Goal: Information Seeking & Learning: Find contact information

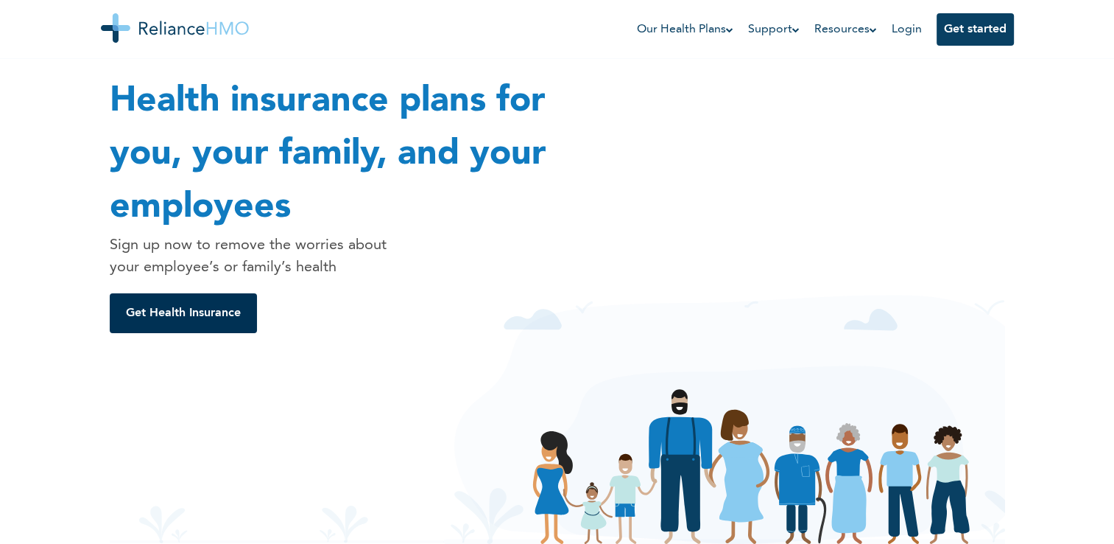
click at [165, 312] on button "Get Health Insurance" at bounding box center [183, 313] width 147 height 40
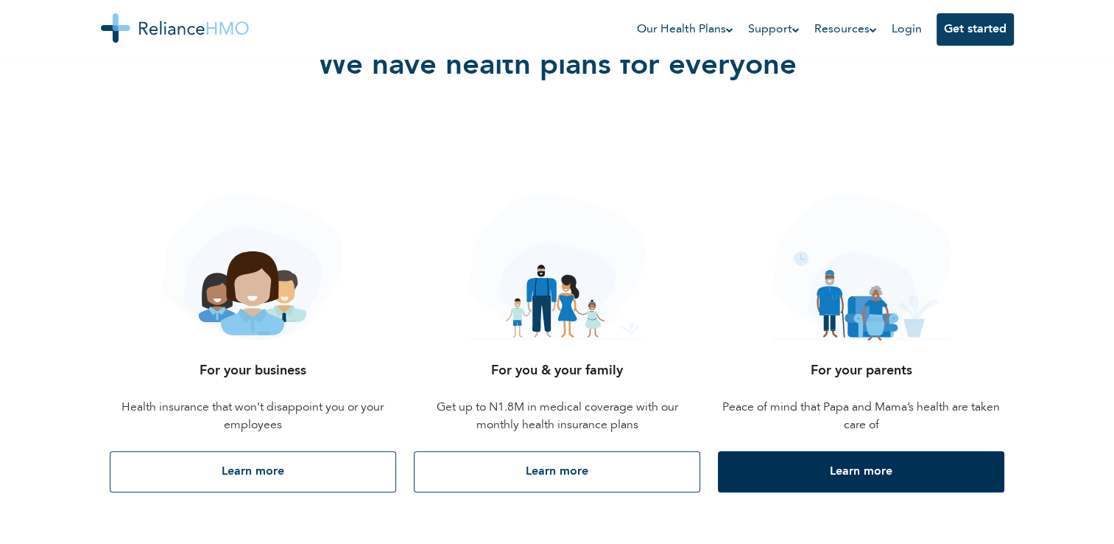
click at [807, 476] on button "Learn more" at bounding box center [861, 471] width 287 height 41
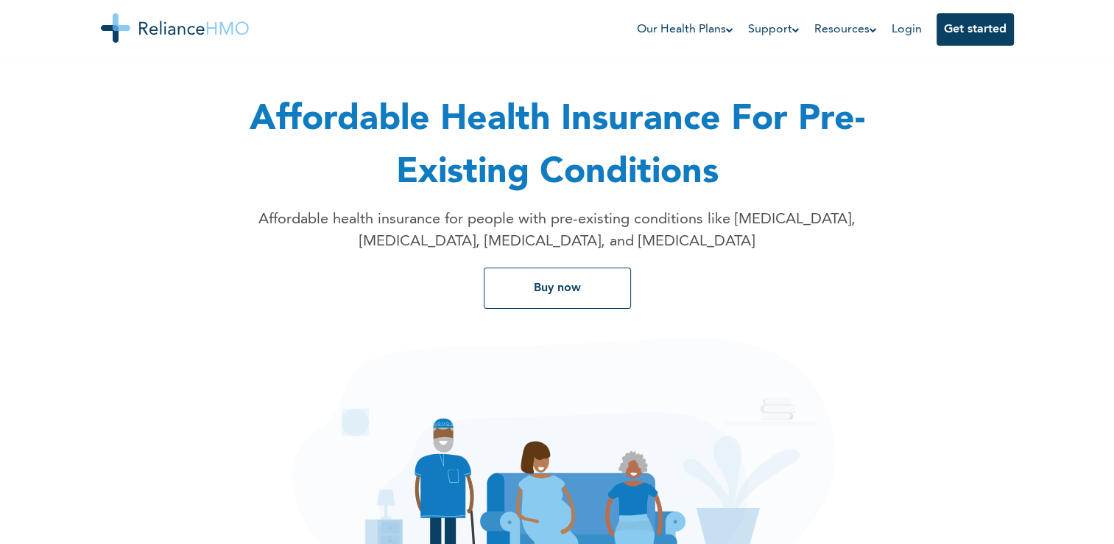
scroll to position [38, 0]
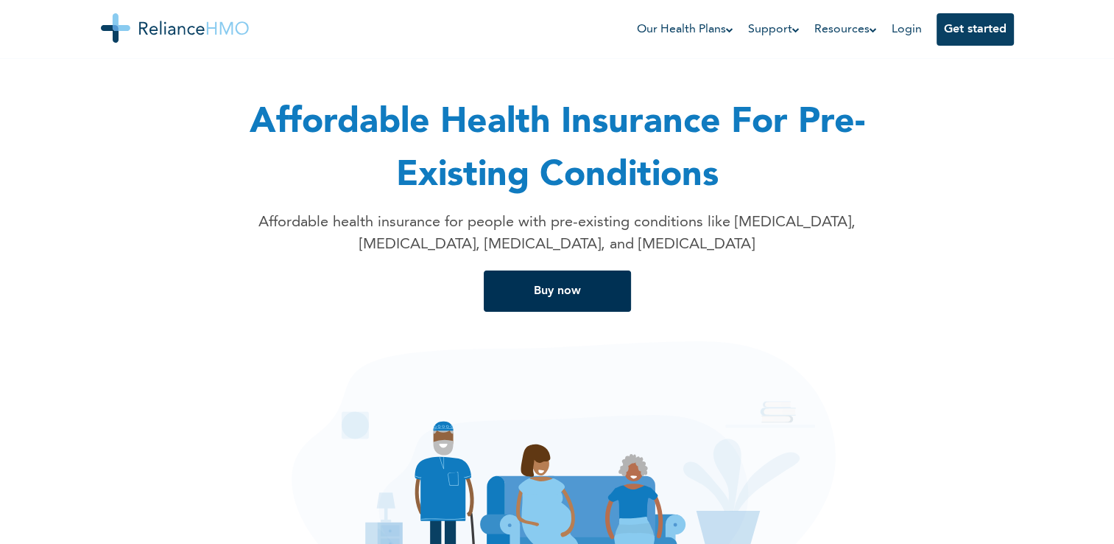
click at [586, 281] on button "Buy now" at bounding box center [557, 290] width 147 height 41
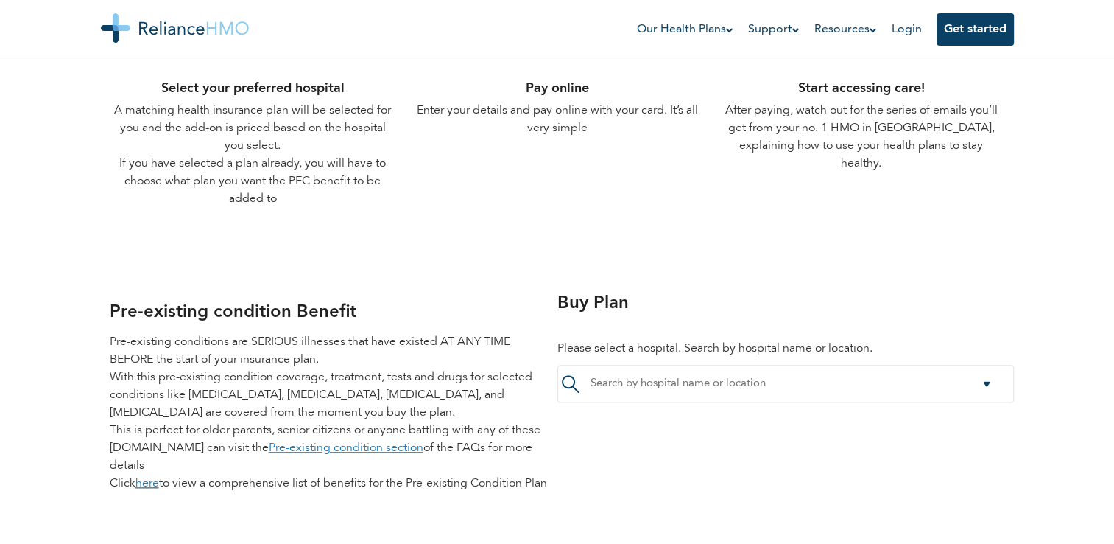
scroll to position [1699, 0]
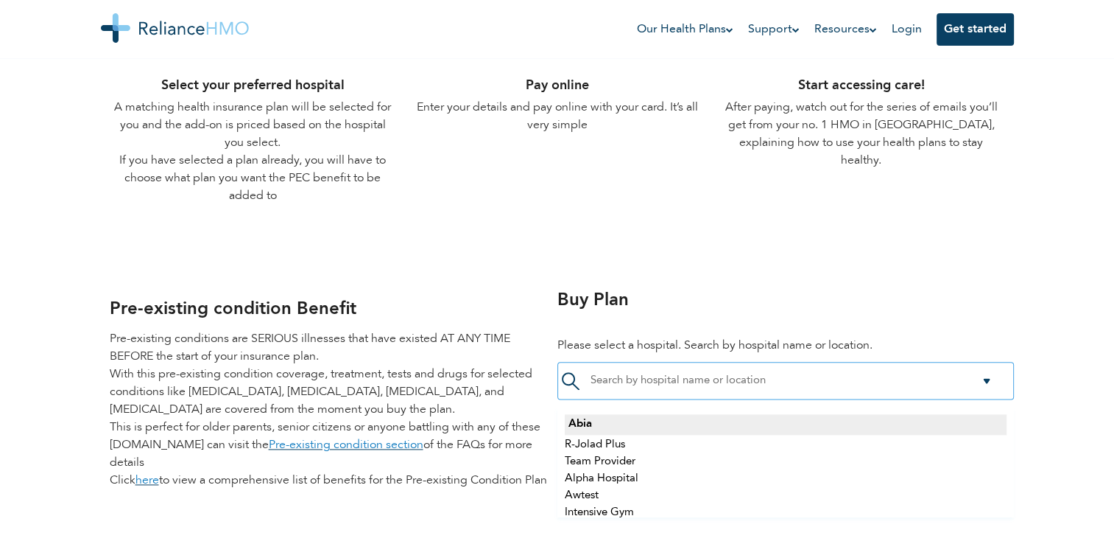
click at [998, 376] on div at bounding box center [786, 381] width 457 height 38
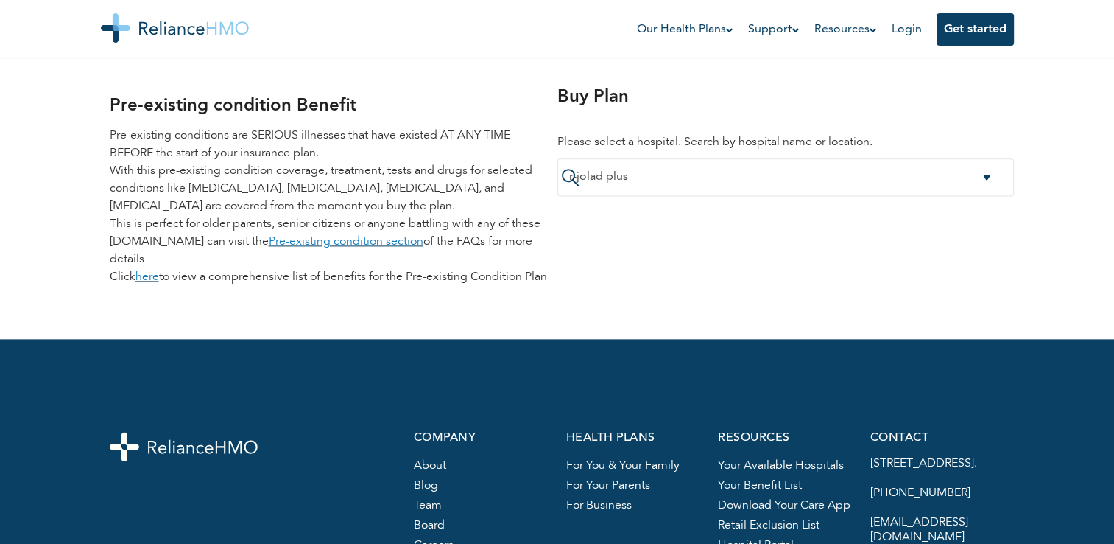
scroll to position [1898, 0]
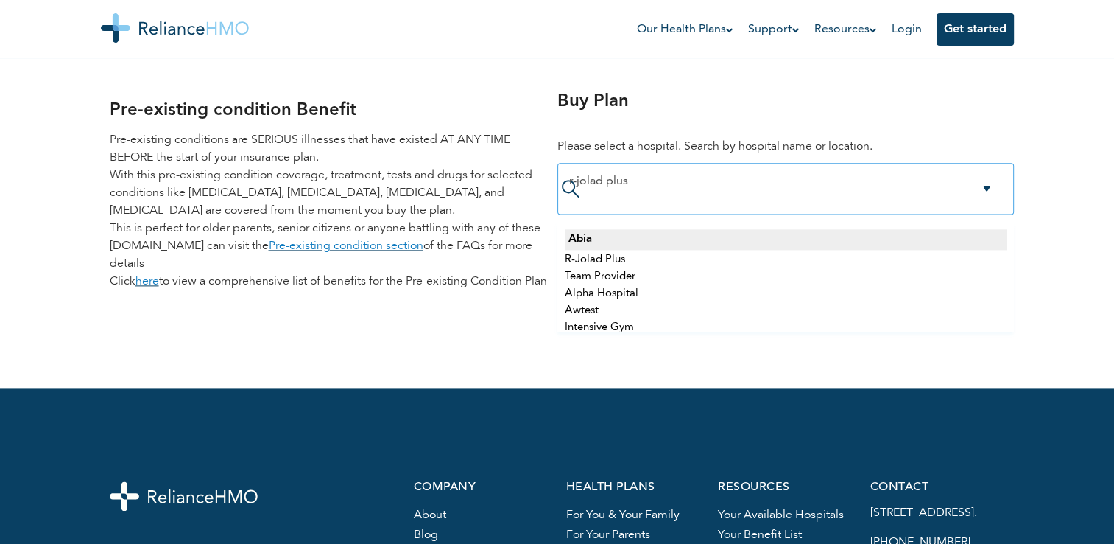
click at [563, 178] on div "r-jolad plus" at bounding box center [786, 189] width 457 height 52
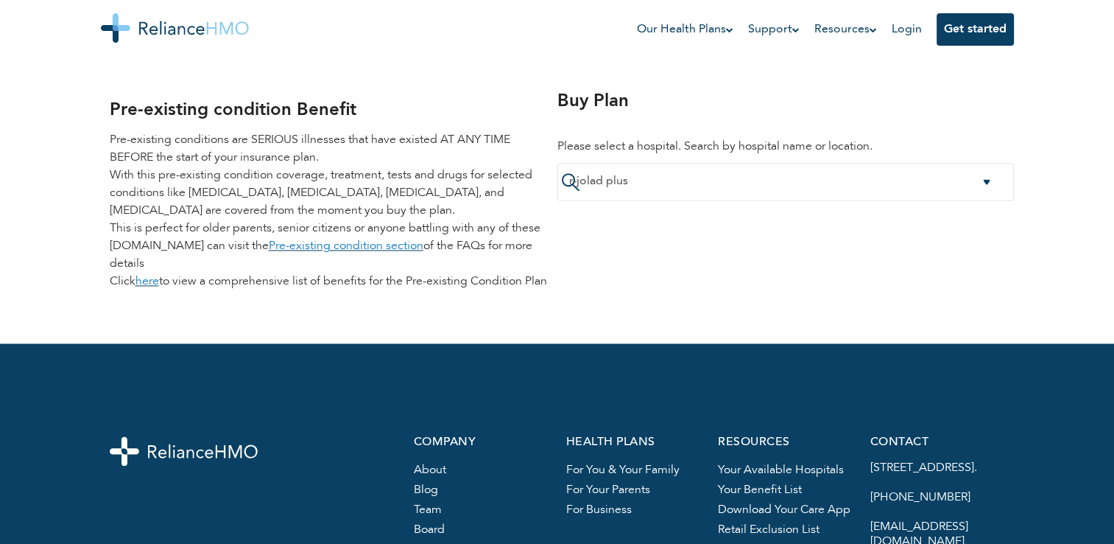
click at [584, 225] on div "Pre-existing condition Benefit Pre-existing conditions are SERIOUS illnesses th…" at bounding box center [557, 193] width 913 height 225
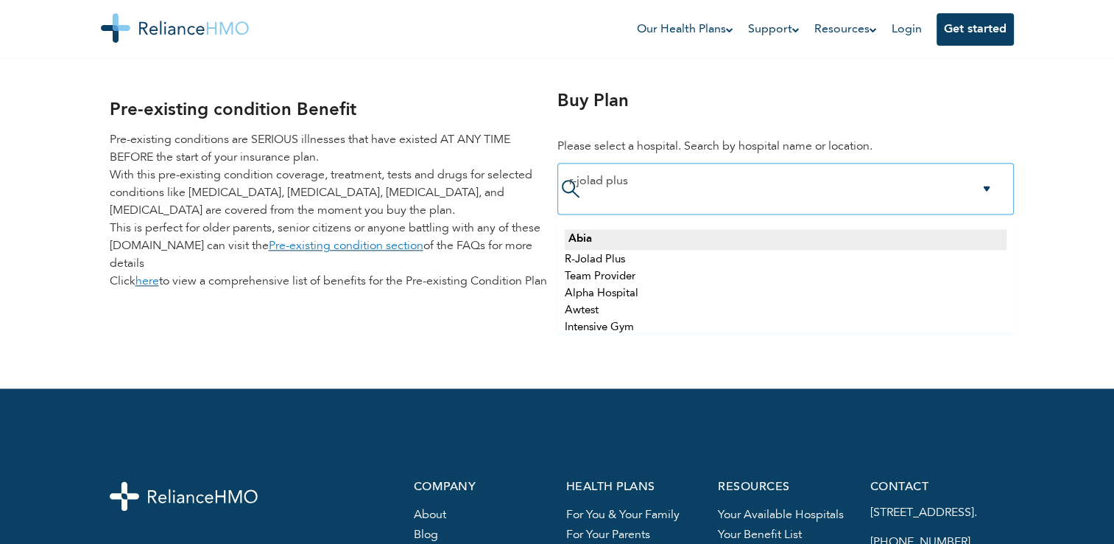
click at [982, 185] on div "r-jolad plus" at bounding box center [785, 182] width 433 height 14
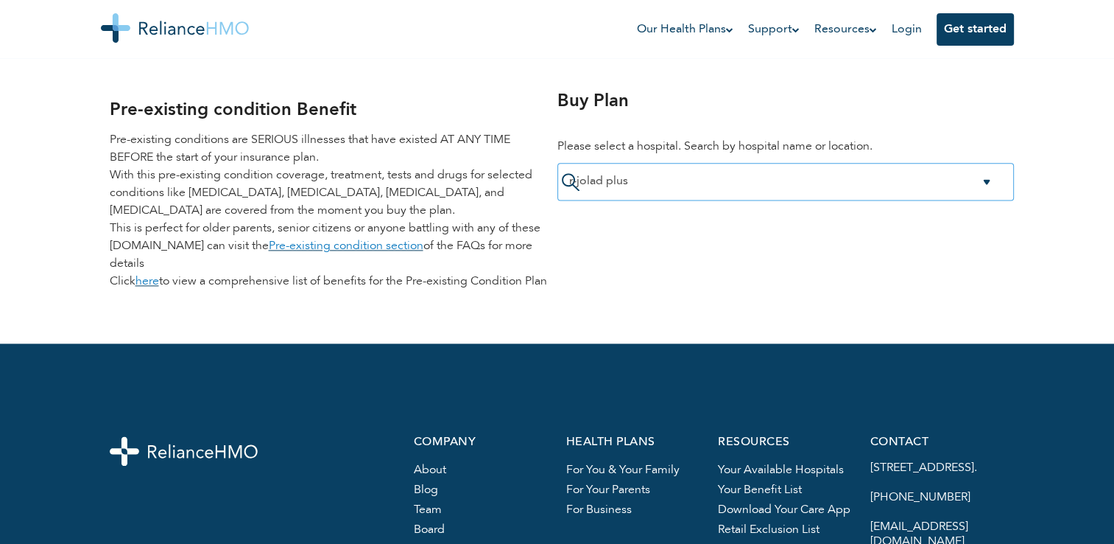
click at [753, 170] on div "r-jolad plus" at bounding box center [786, 182] width 457 height 38
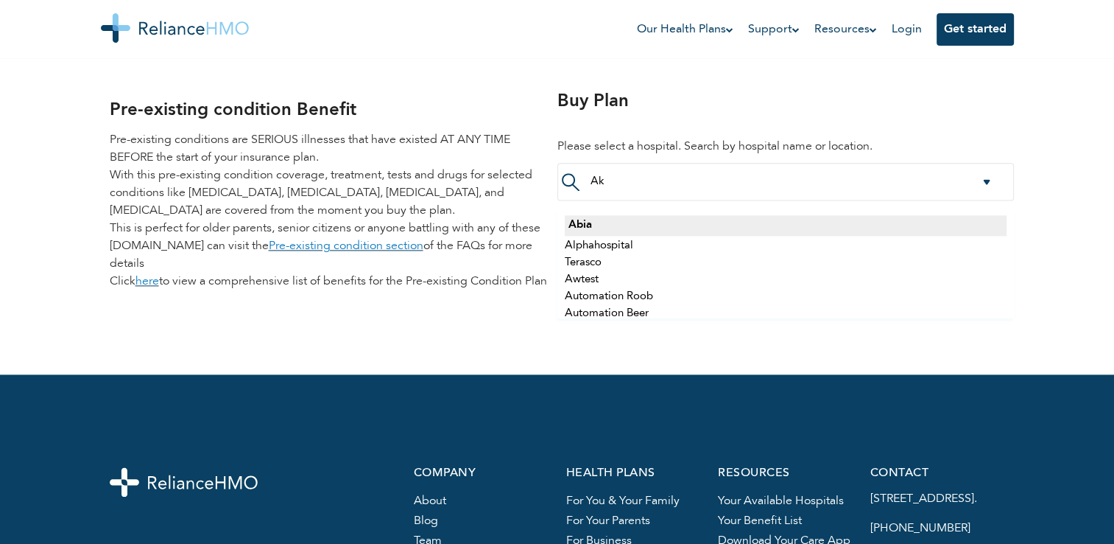
scroll to position [0, 0]
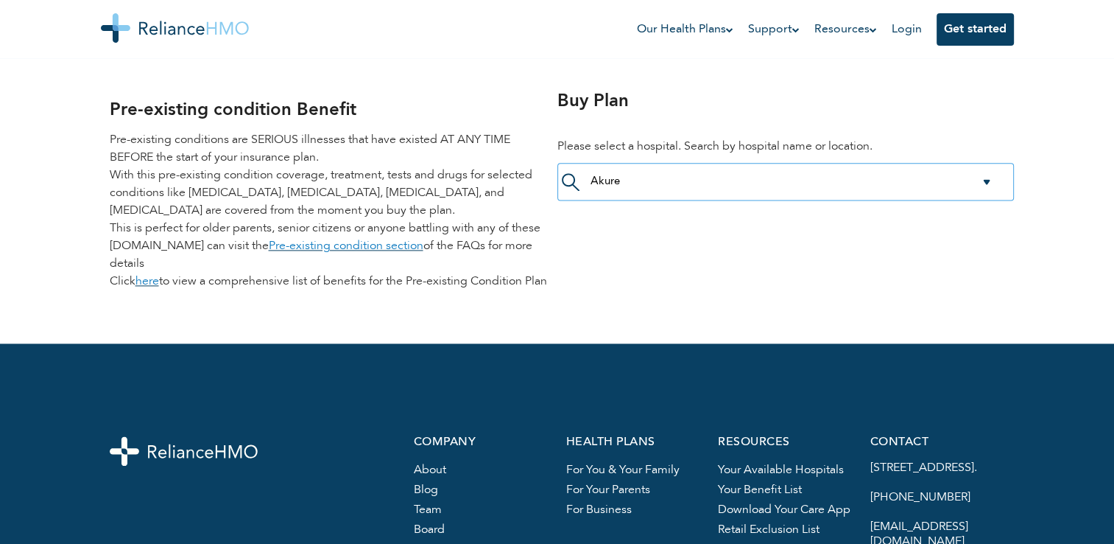
type input "Akure"
click at [575, 178] on div at bounding box center [786, 182] width 457 height 38
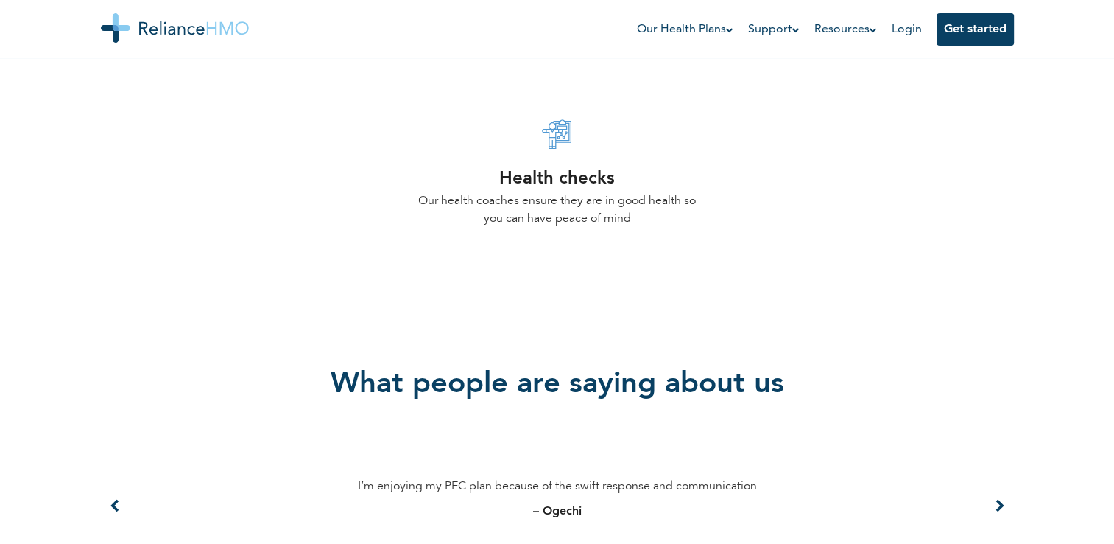
scroll to position [849, 0]
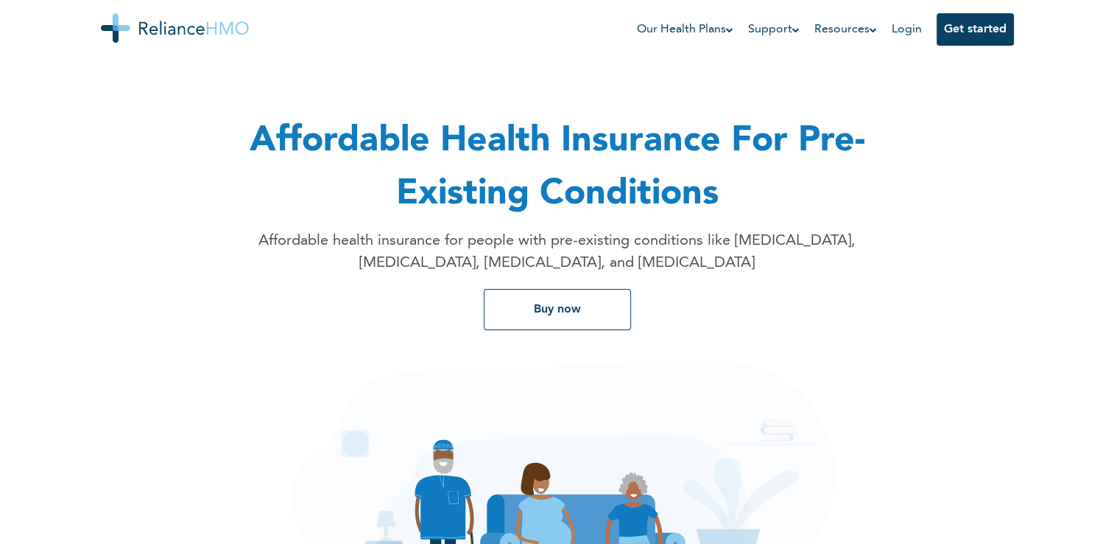
scroll to position [18, 0]
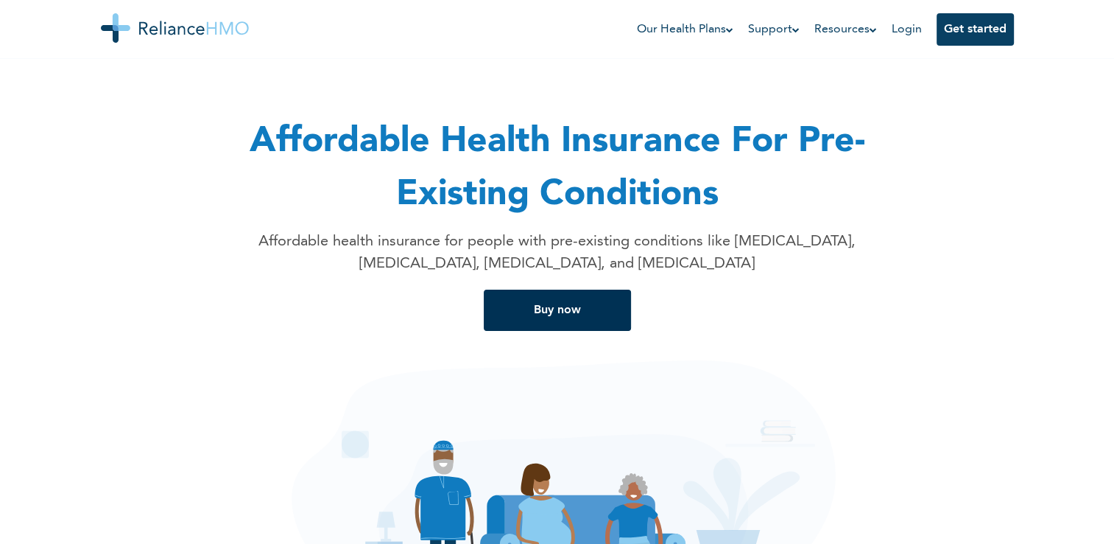
click at [580, 326] on button "Buy now" at bounding box center [557, 309] width 147 height 41
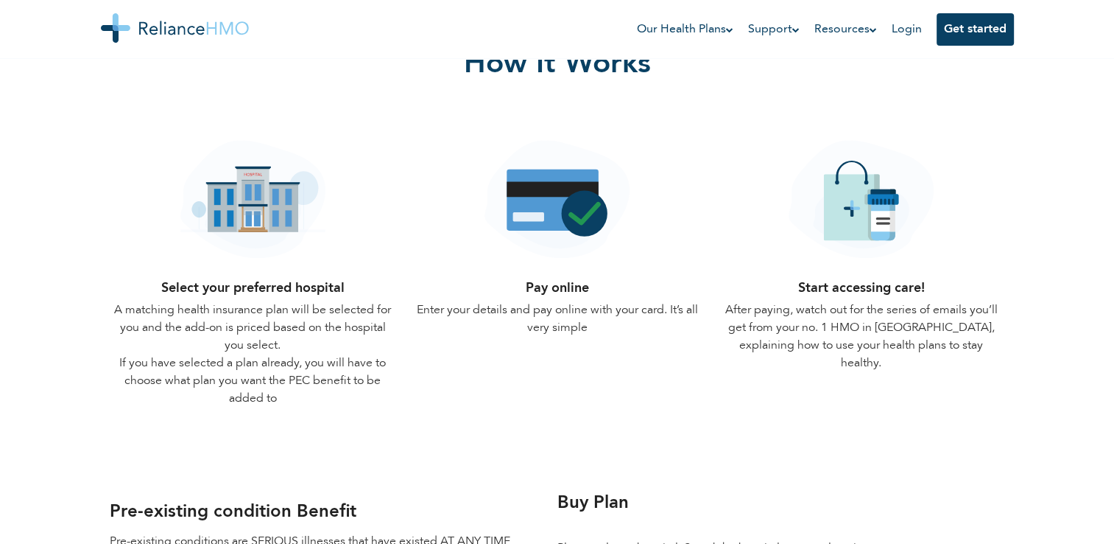
scroll to position [1380, 0]
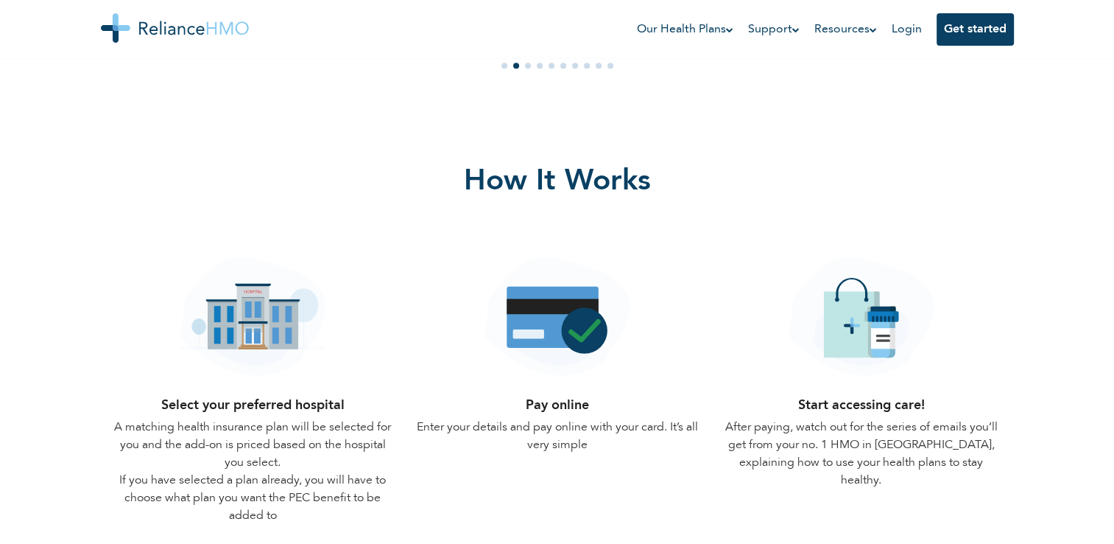
click at [255, 398] on h4 "Select your preferred hospital" at bounding box center [253, 405] width 287 height 27
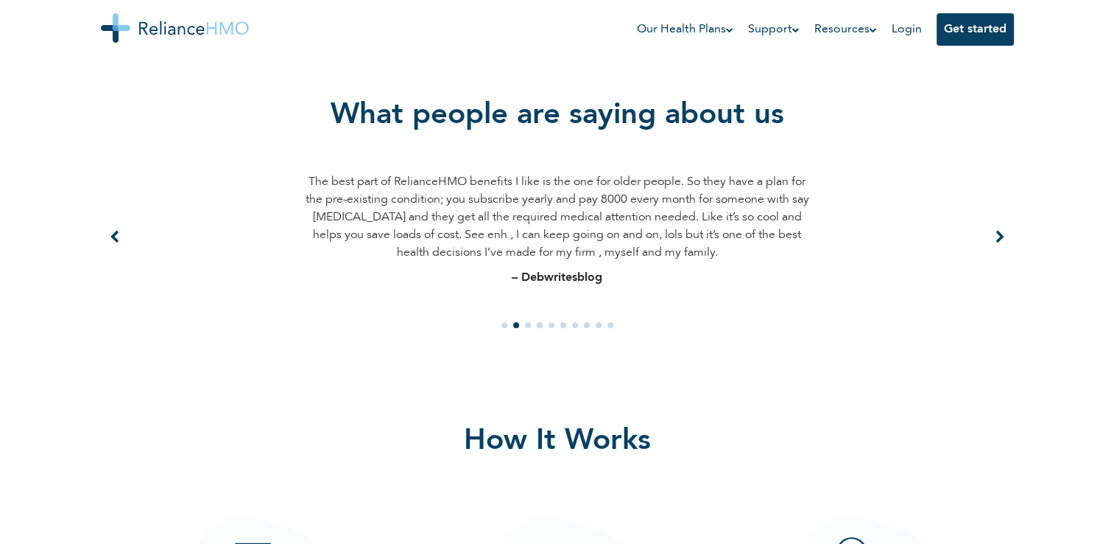
scroll to position [1120, 0]
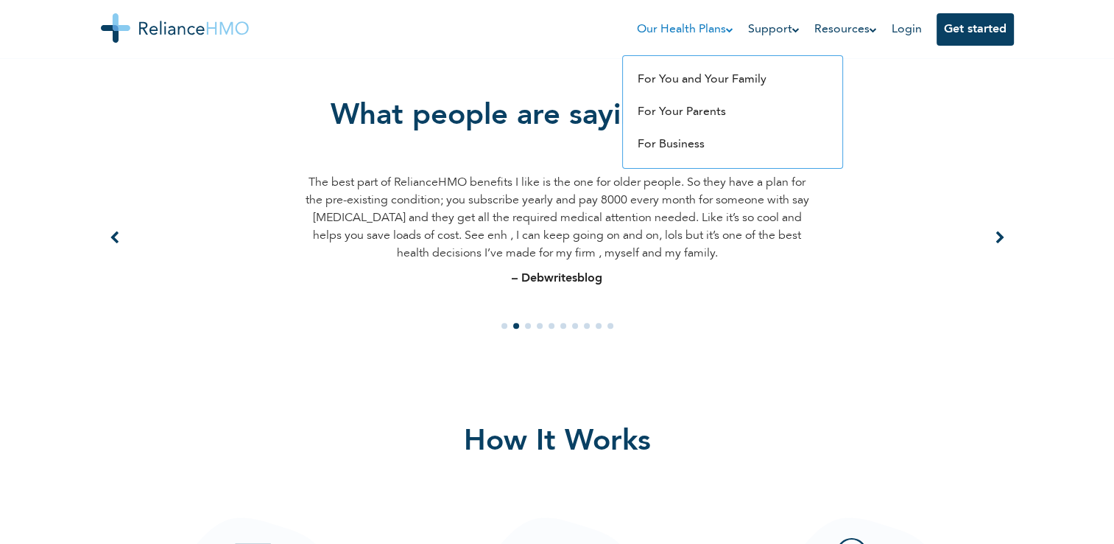
click at [709, 35] on link "Our Health Plans" at bounding box center [685, 30] width 96 height 18
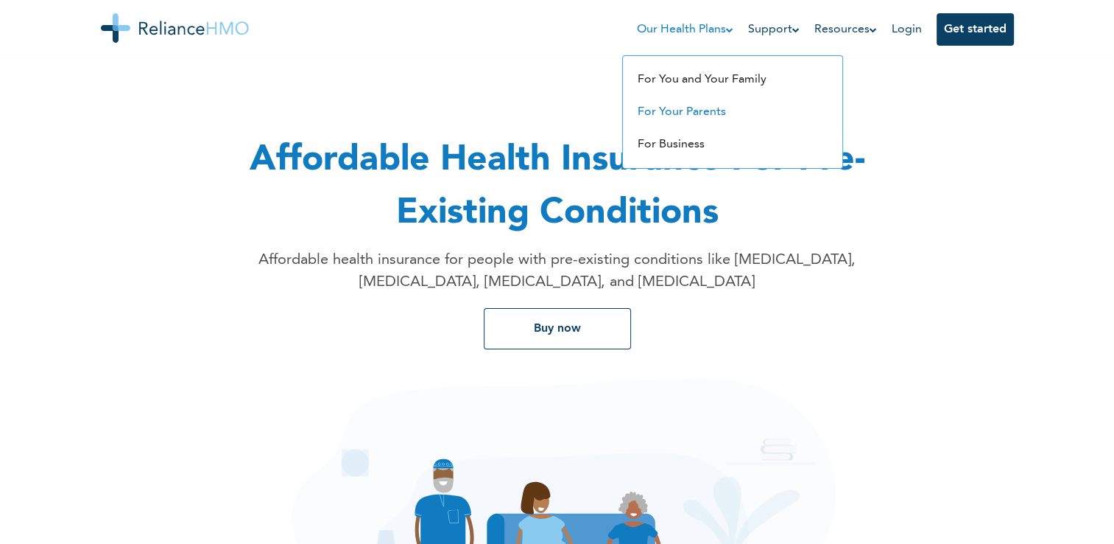
click at [714, 110] on link "For Your Parents" at bounding box center [682, 112] width 88 height 12
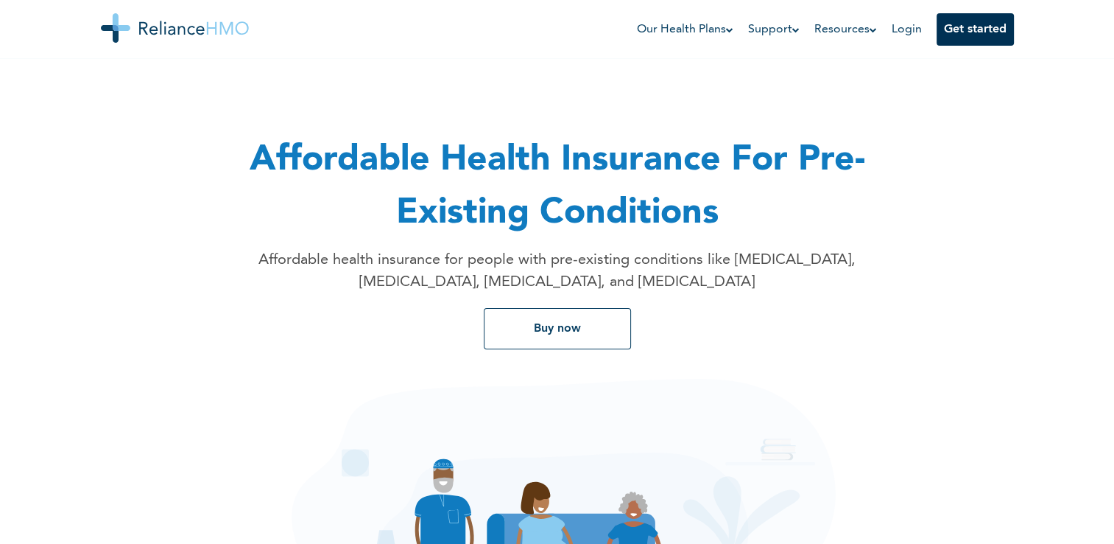
click at [972, 33] on button "Get started" at bounding box center [975, 29] width 77 height 32
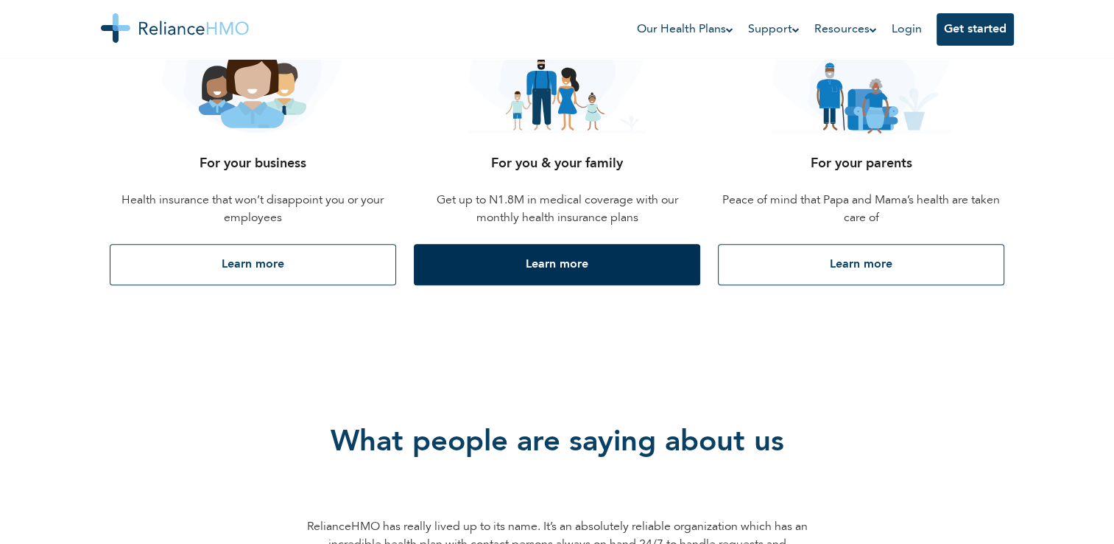
click at [548, 260] on button "Learn more" at bounding box center [557, 264] width 287 height 41
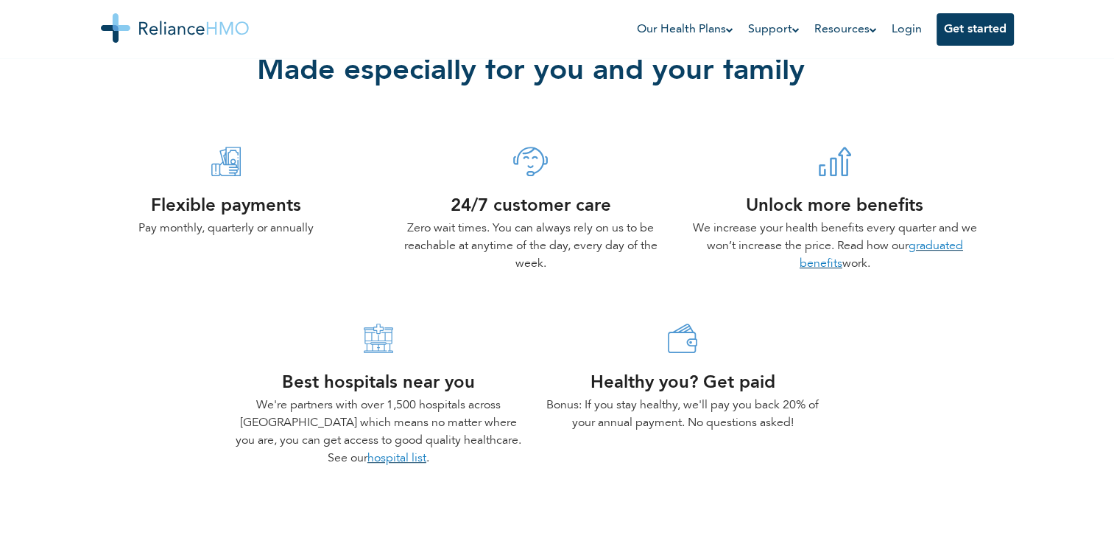
scroll to position [551, 0]
click at [380, 460] on link "hospital list" at bounding box center [397, 458] width 59 height 12
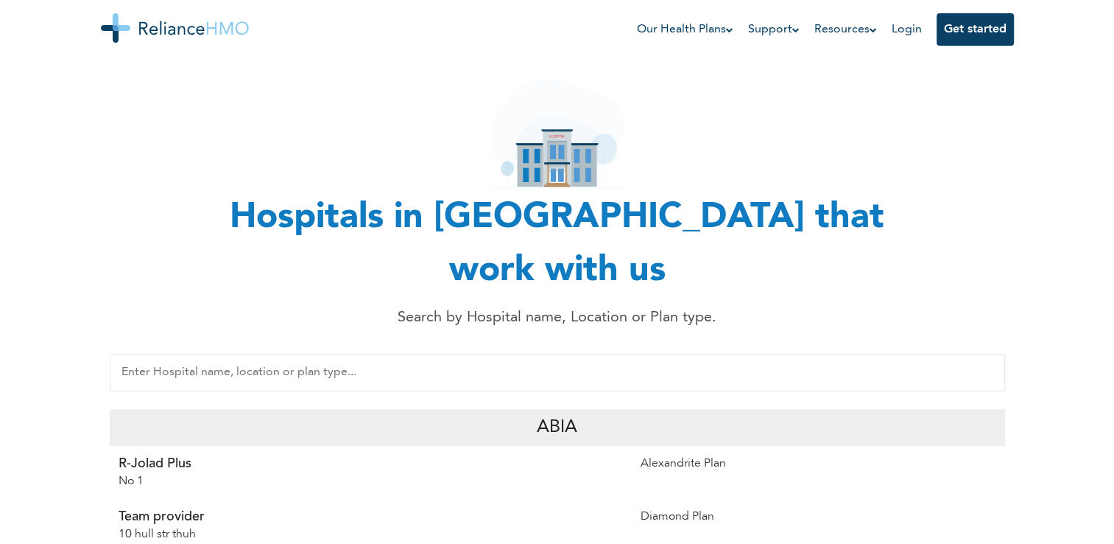
scroll to position [52, 0]
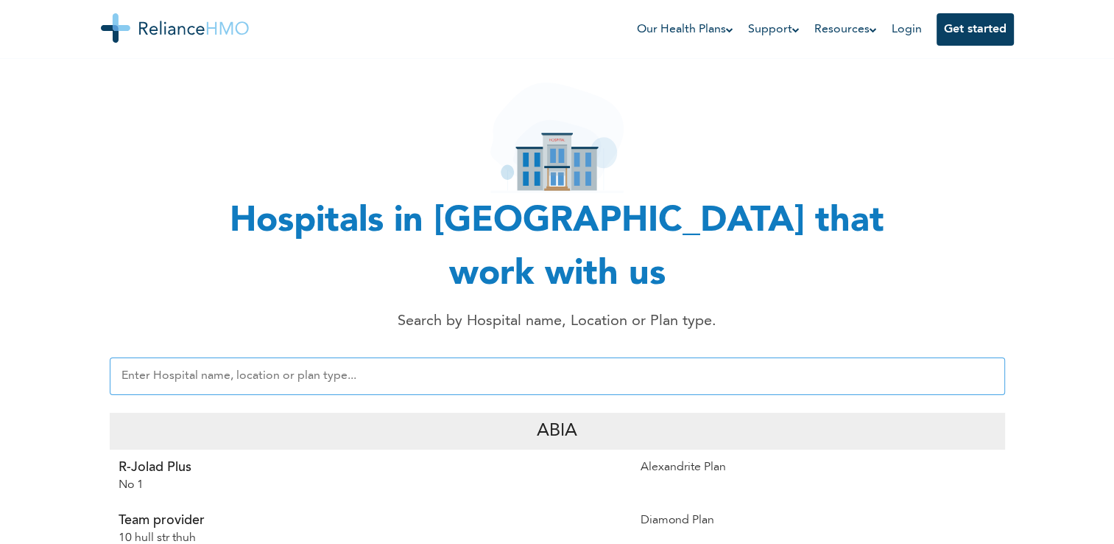
click at [280, 357] on input "text" at bounding box center [558, 376] width 896 height 38
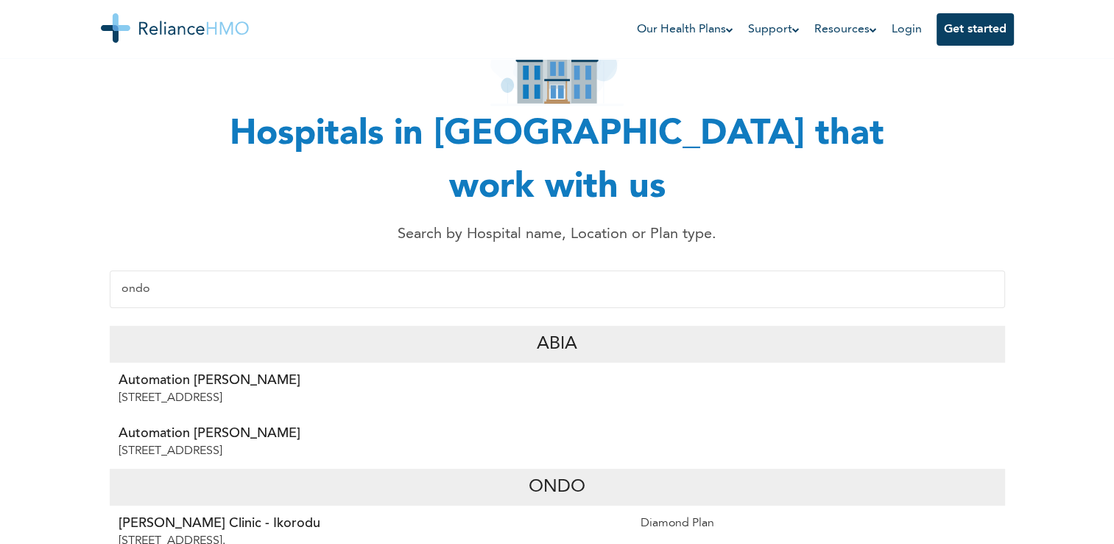
scroll to position [141, 0]
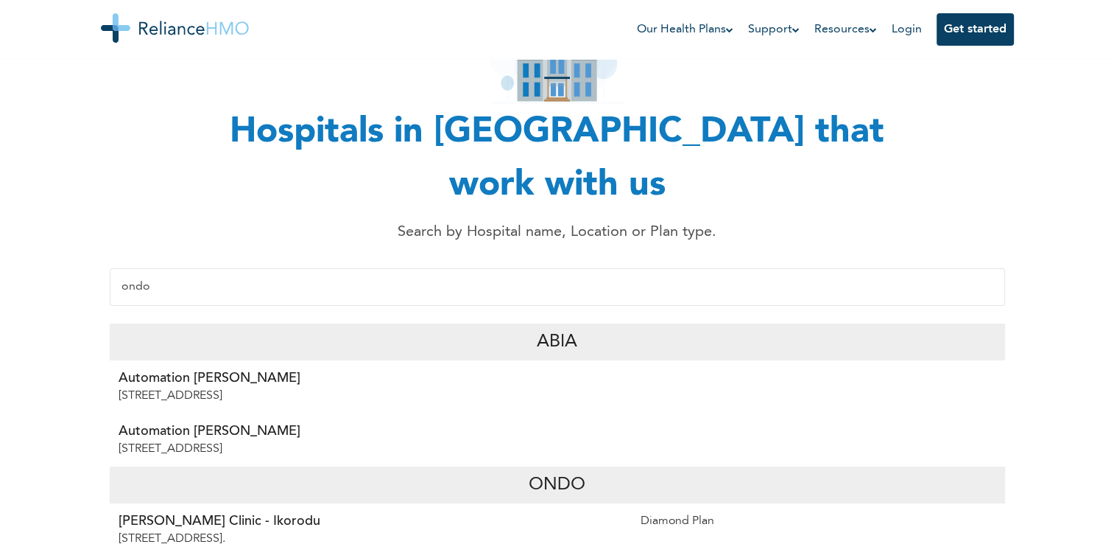
click at [309, 252] on div "ondo" at bounding box center [557, 283] width 913 height 63
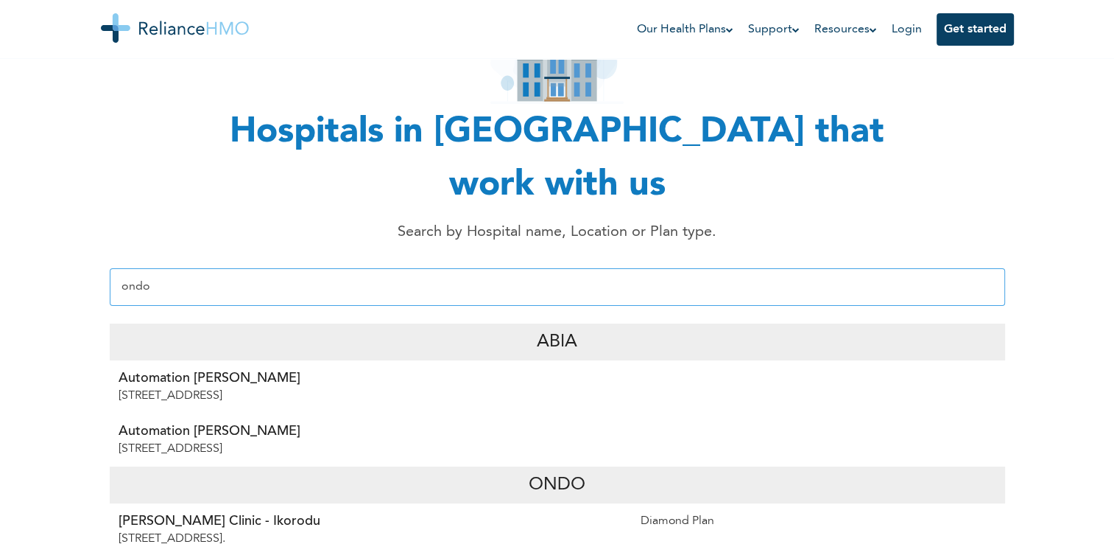
click at [231, 268] on input "ondo" at bounding box center [558, 287] width 896 height 38
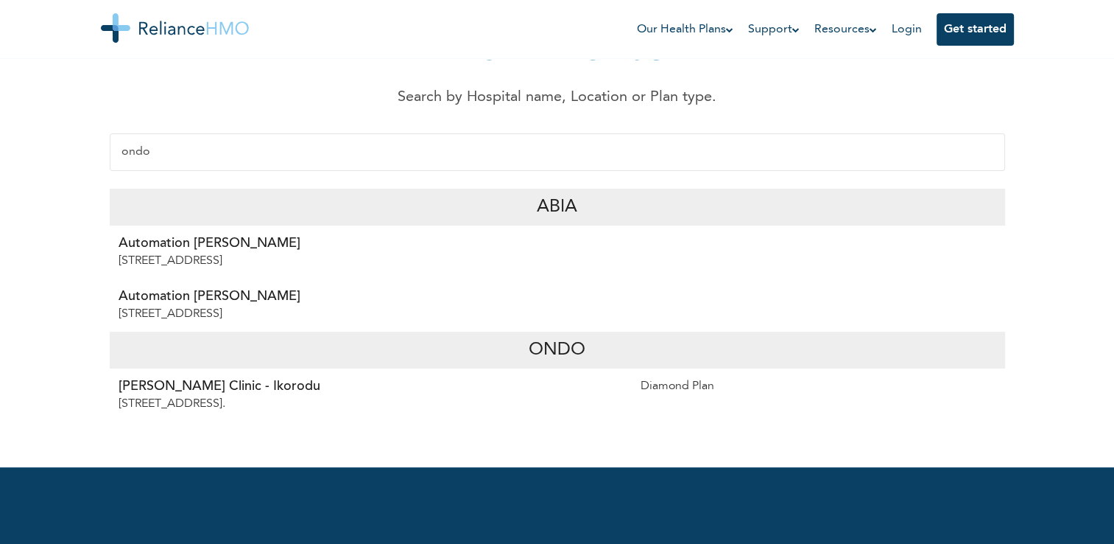
scroll to position [276, 0]
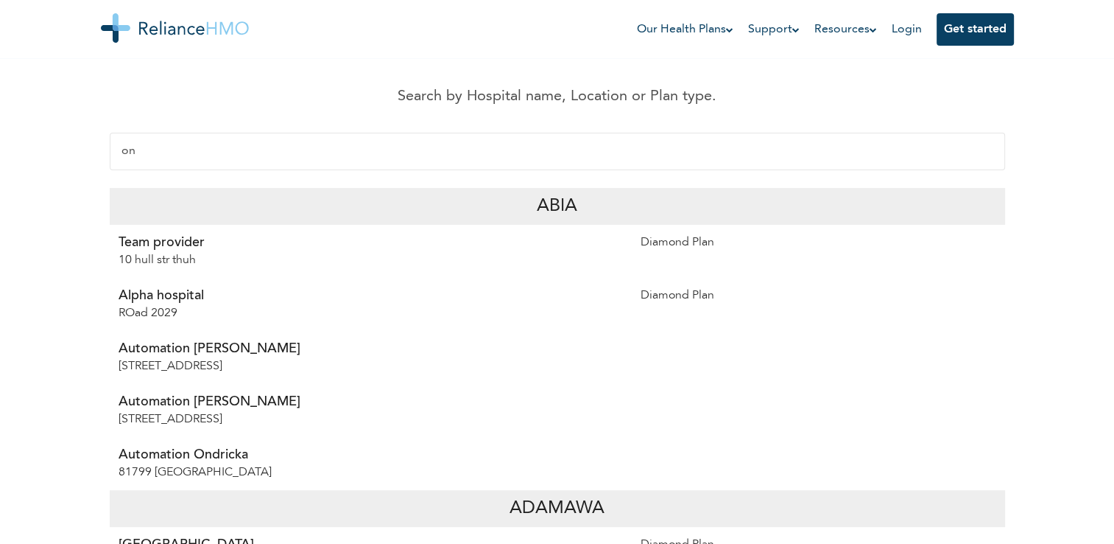
type input "o"
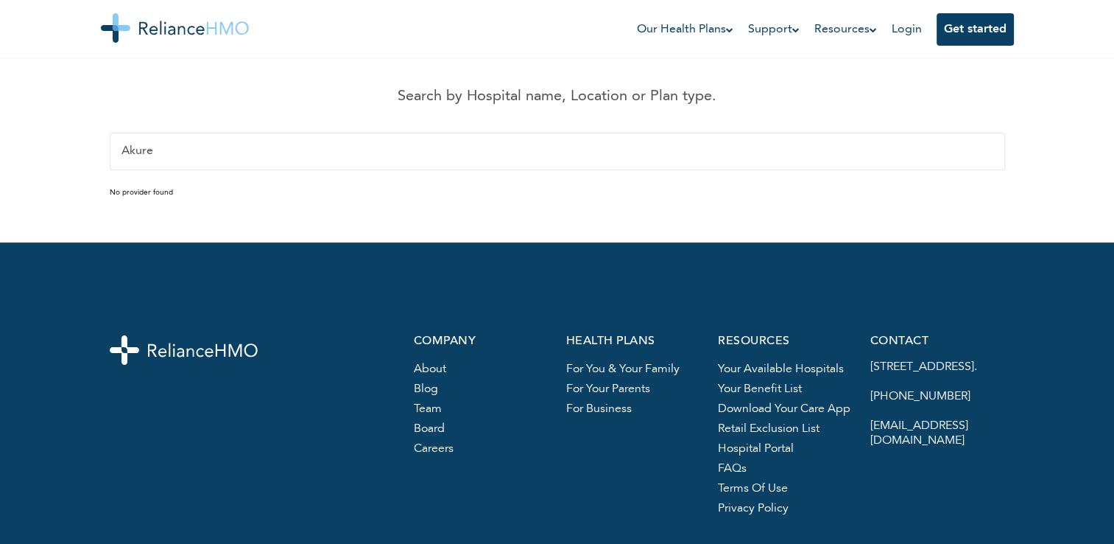
type input "Akure"
